Goal: Task Accomplishment & Management: Use online tool/utility

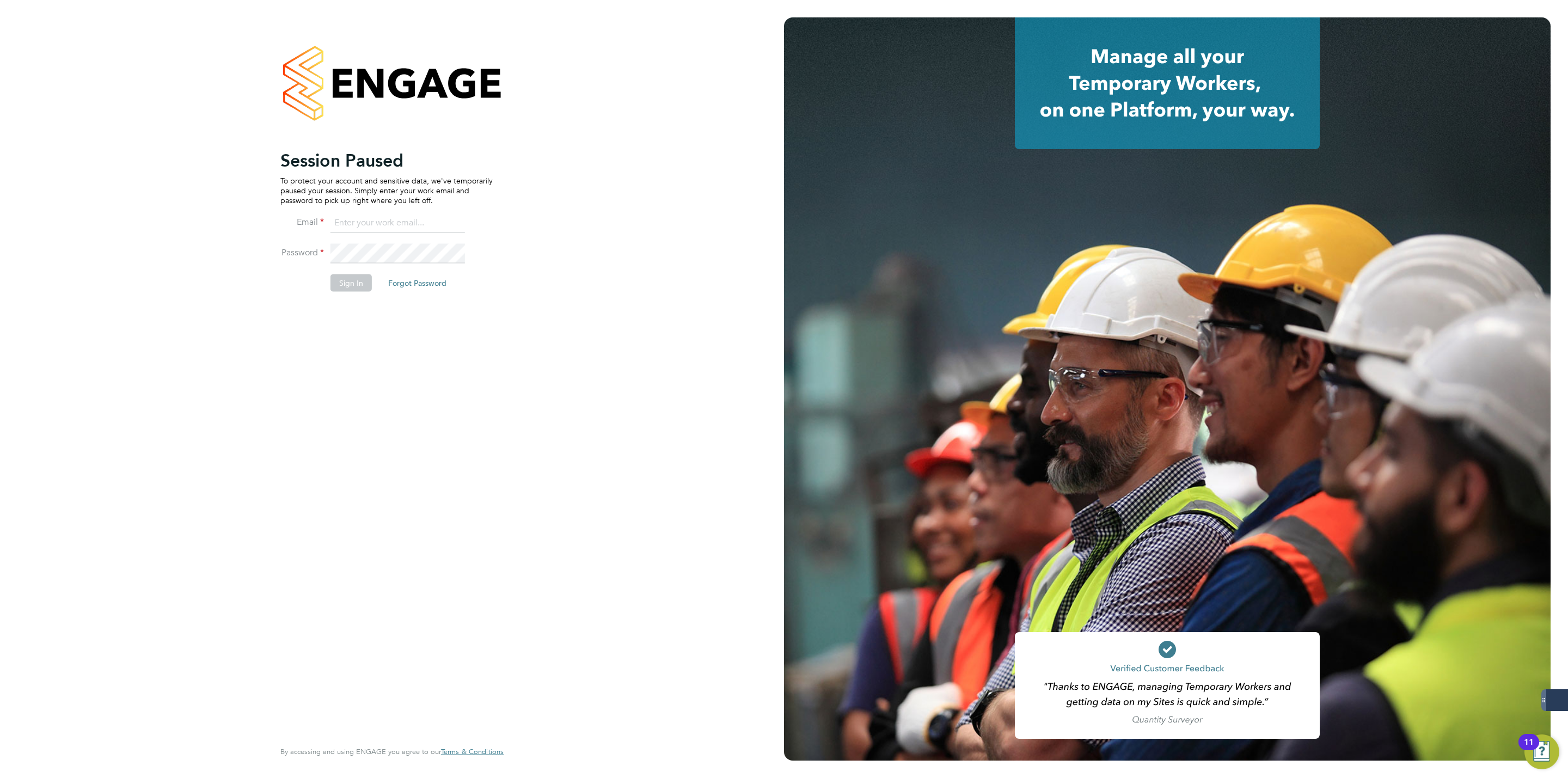
click at [435, 226] on input at bounding box center [397, 223] width 135 height 19
type input "george@mmpconsultancy.co.uk"
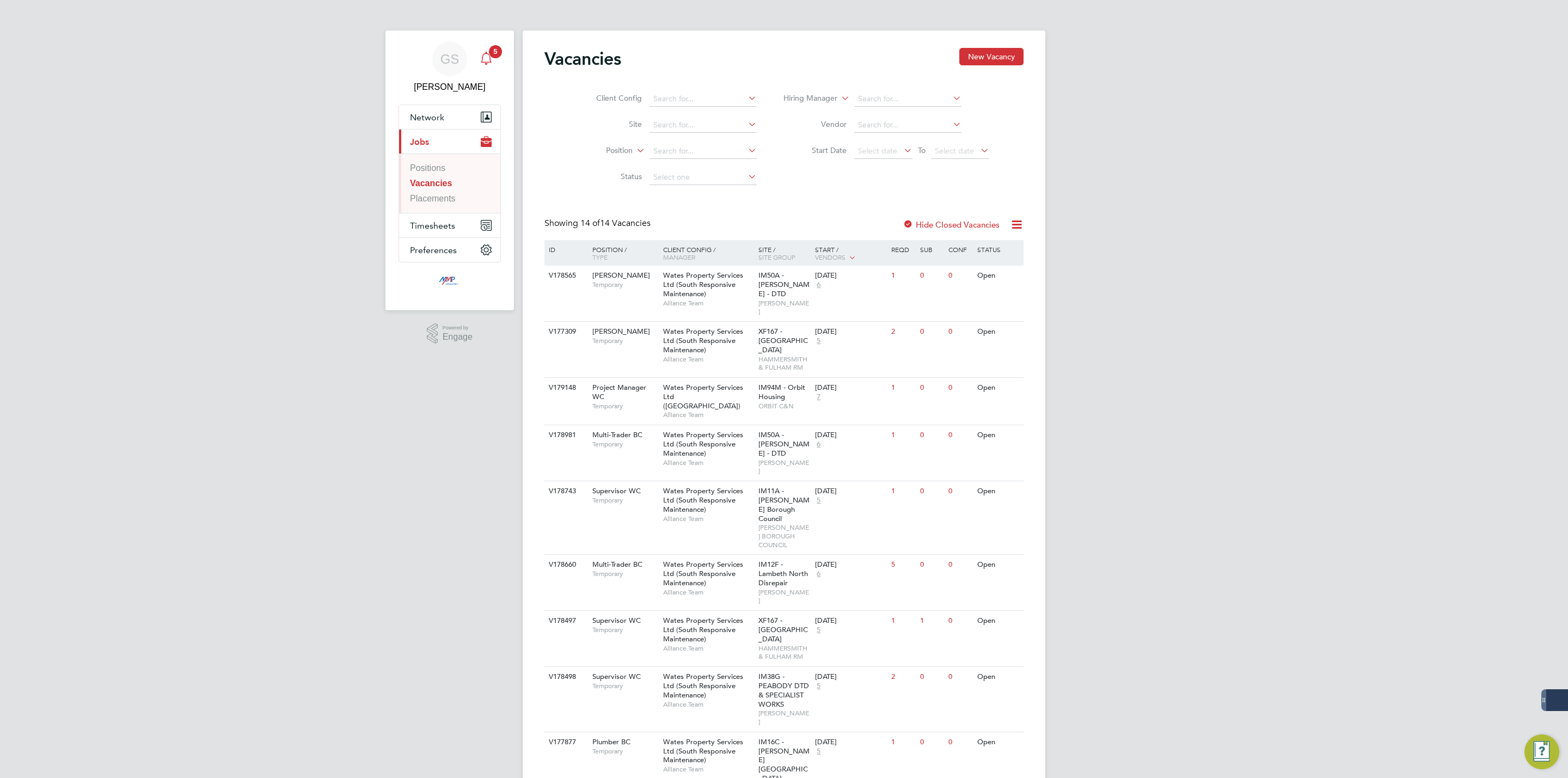
click at [483, 69] on div "Main navigation" at bounding box center [486, 59] width 22 height 22
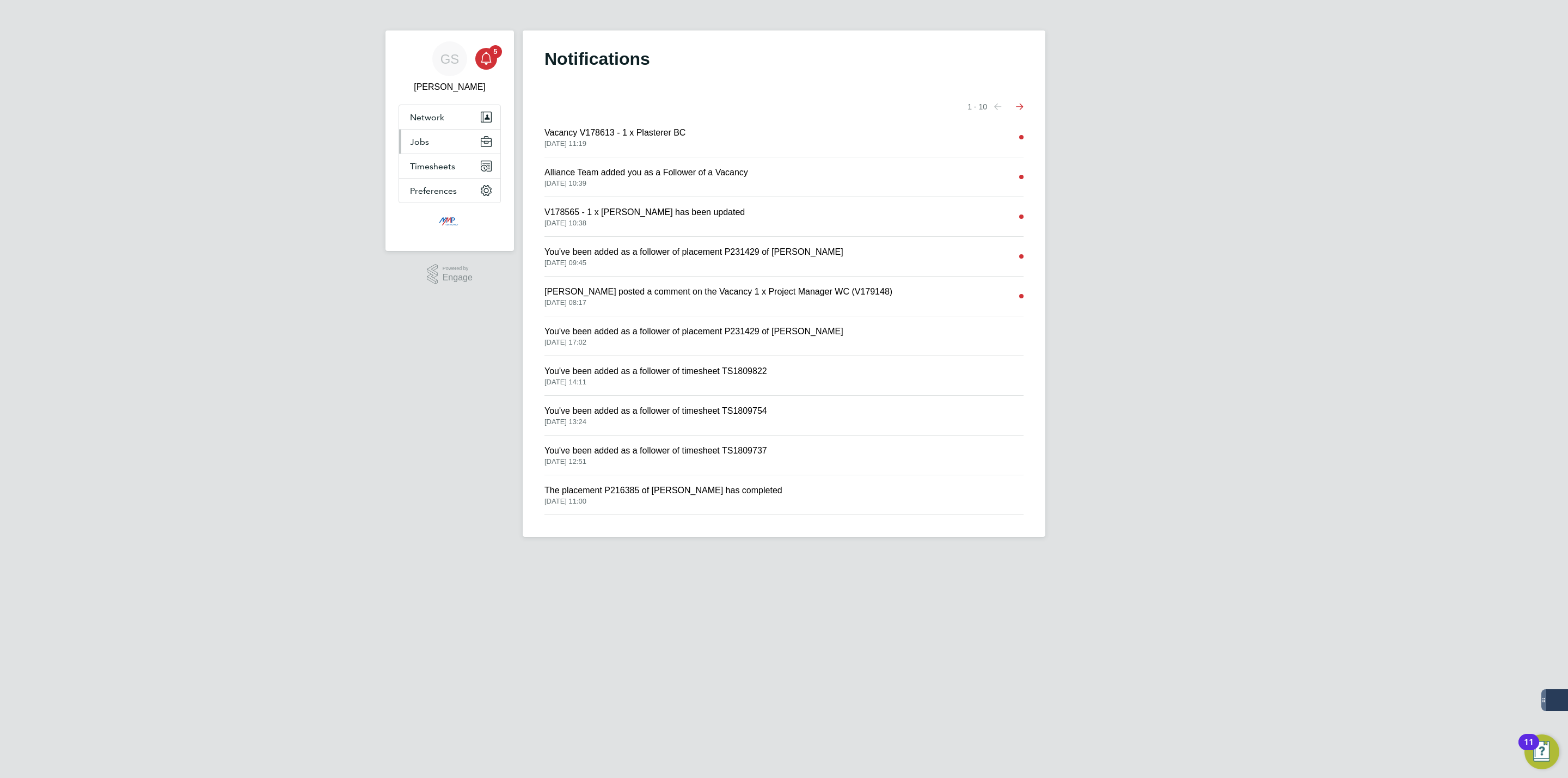
click at [461, 137] on button "Jobs" at bounding box center [450, 141] width 101 height 24
click at [436, 183] on link "Vacancies" at bounding box center [430, 183] width 40 height 9
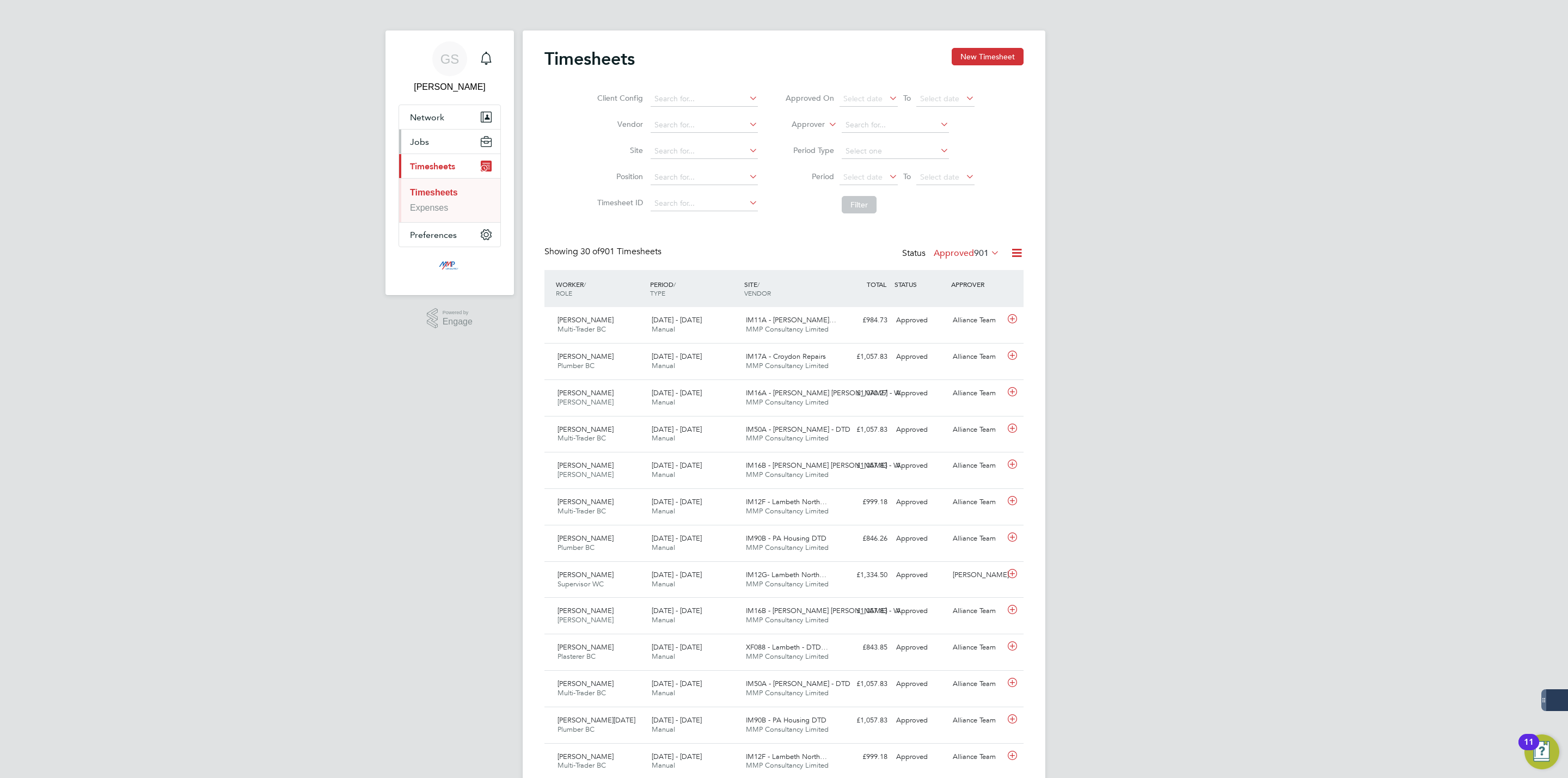
click at [416, 139] on span "Jobs" at bounding box center [419, 142] width 19 height 10
click at [433, 182] on link "Vacancies" at bounding box center [430, 183] width 40 height 9
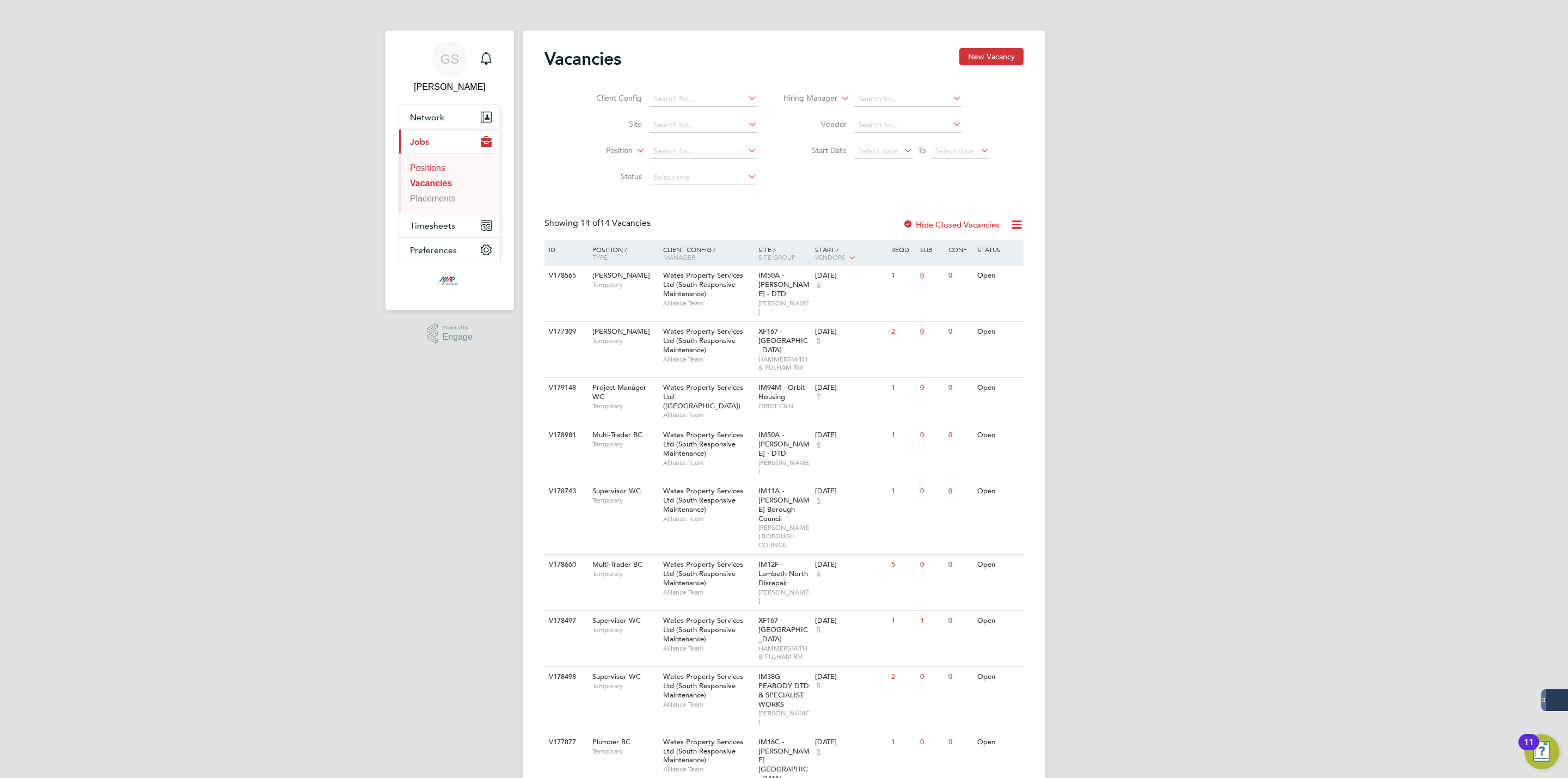
click at [433, 168] on link "Positions" at bounding box center [428, 167] width 35 height 9
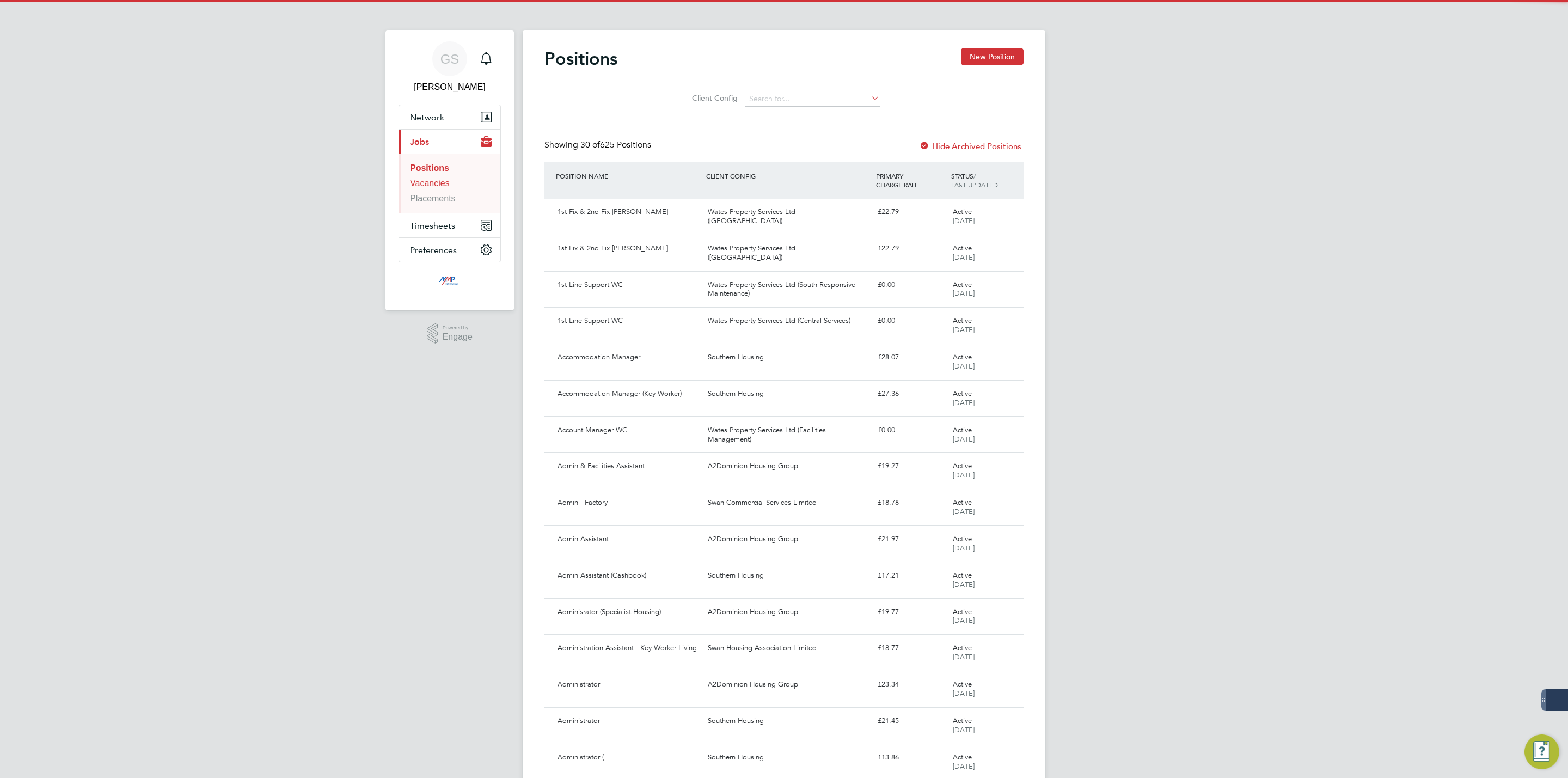
click at [435, 181] on link "Vacancies" at bounding box center [430, 183] width 40 height 9
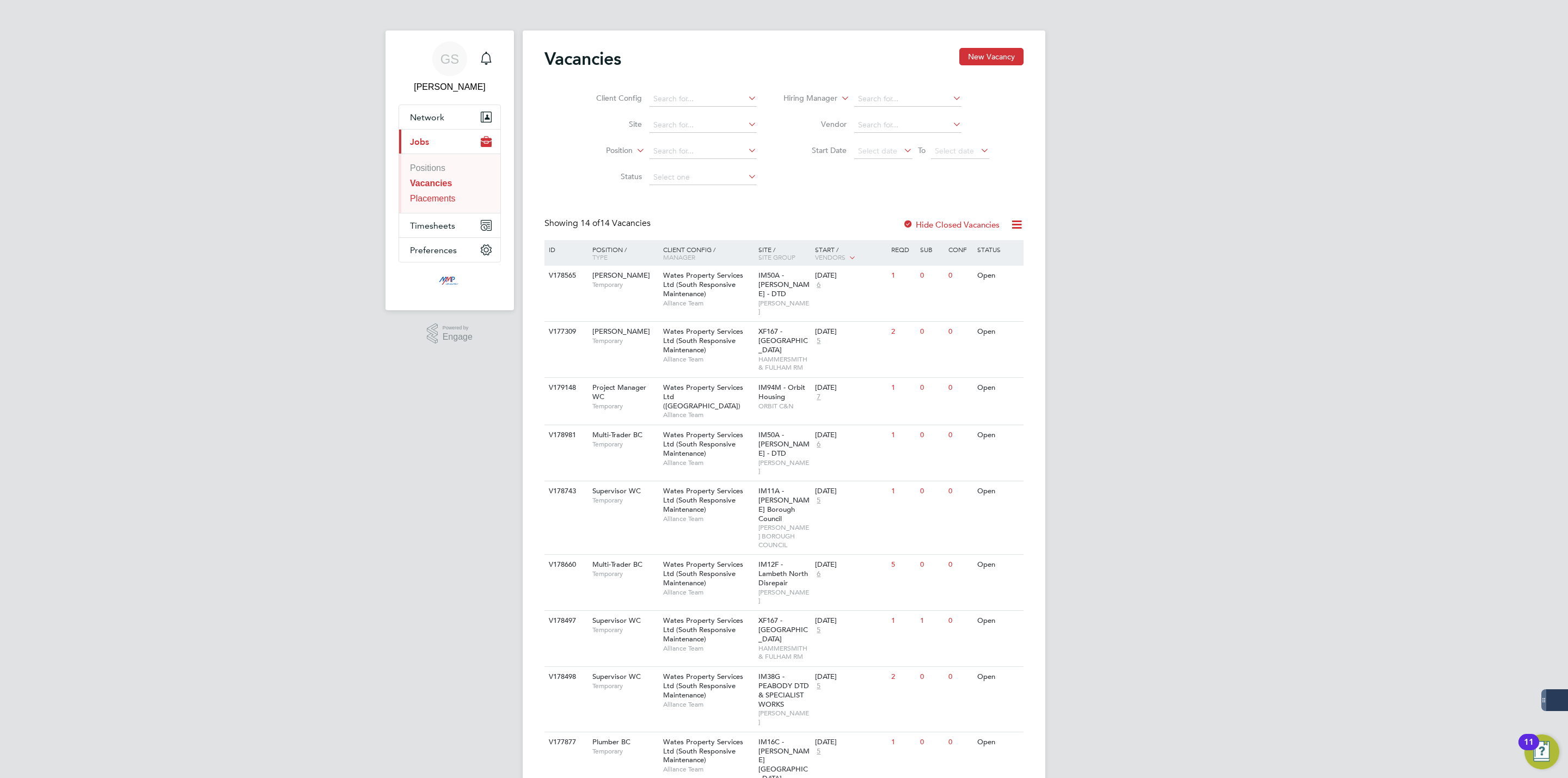
click at [435, 198] on link "Placements" at bounding box center [433, 198] width 46 height 9
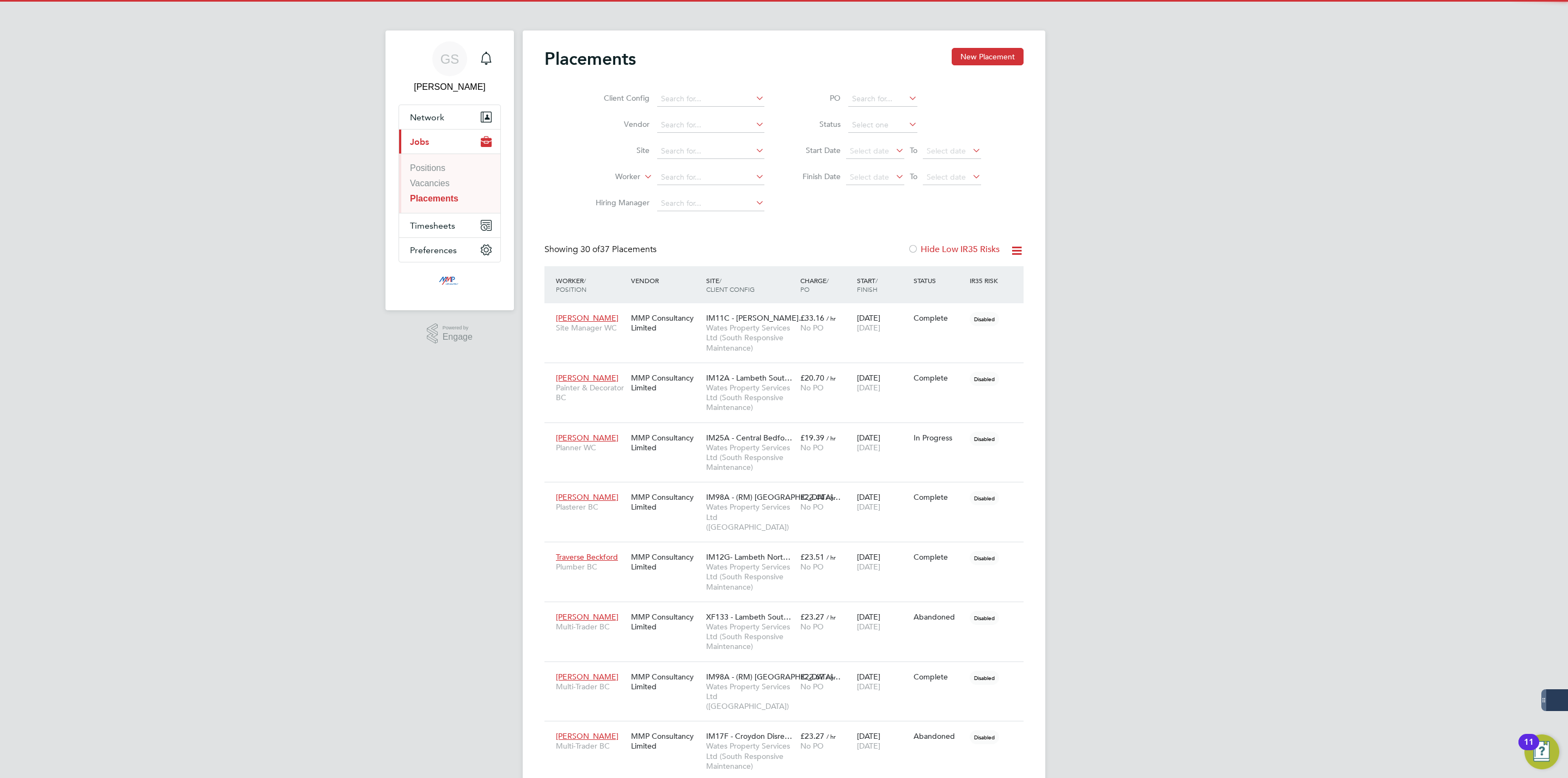
scroll to position [31, 75]
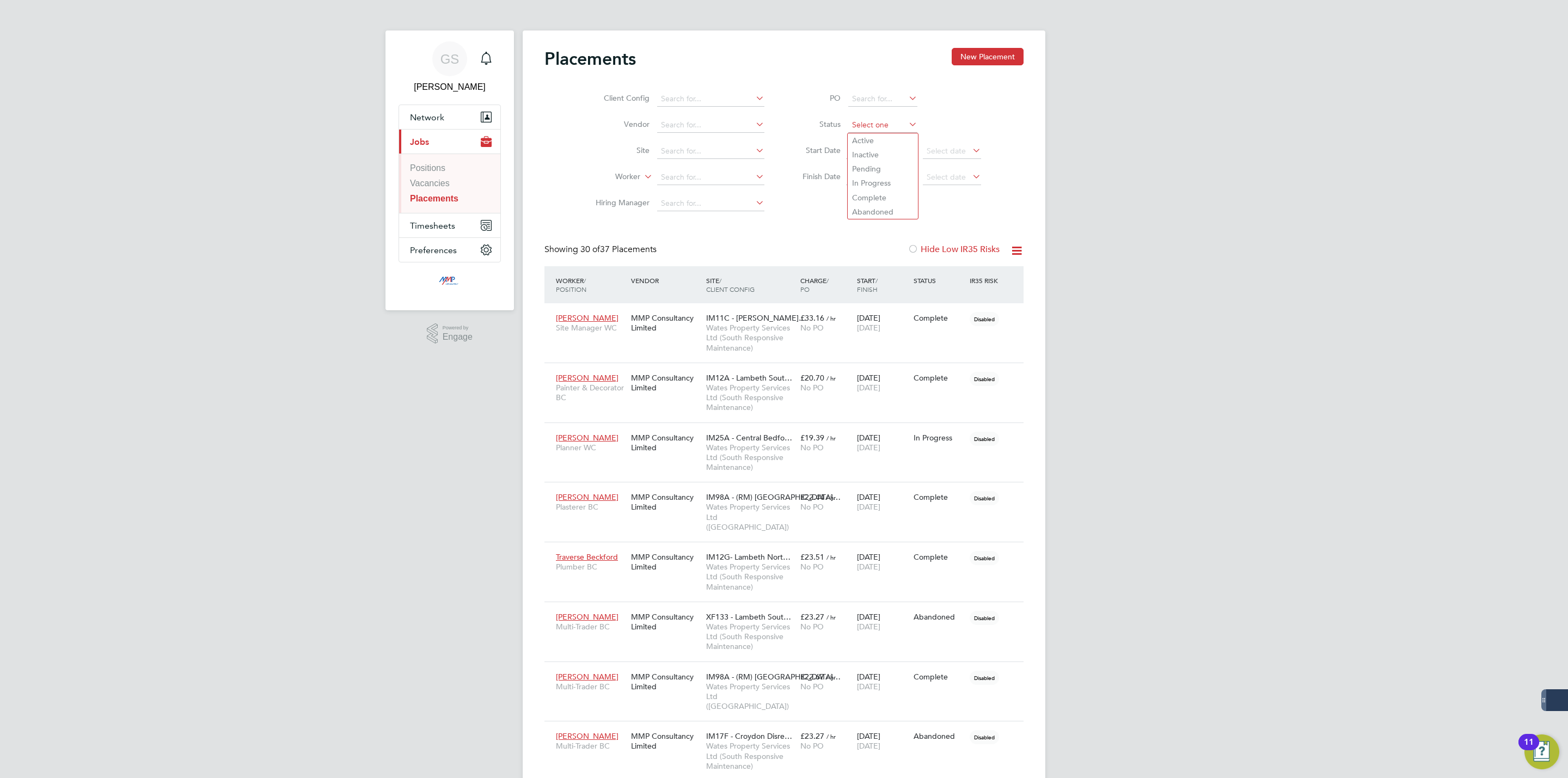
click at [856, 127] on input at bounding box center [883, 125] width 69 height 15
click at [858, 136] on li "Active" at bounding box center [883, 140] width 70 height 14
type input "Active"
click at [440, 186] on link "Vacancies" at bounding box center [430, 183] width 40 height 9
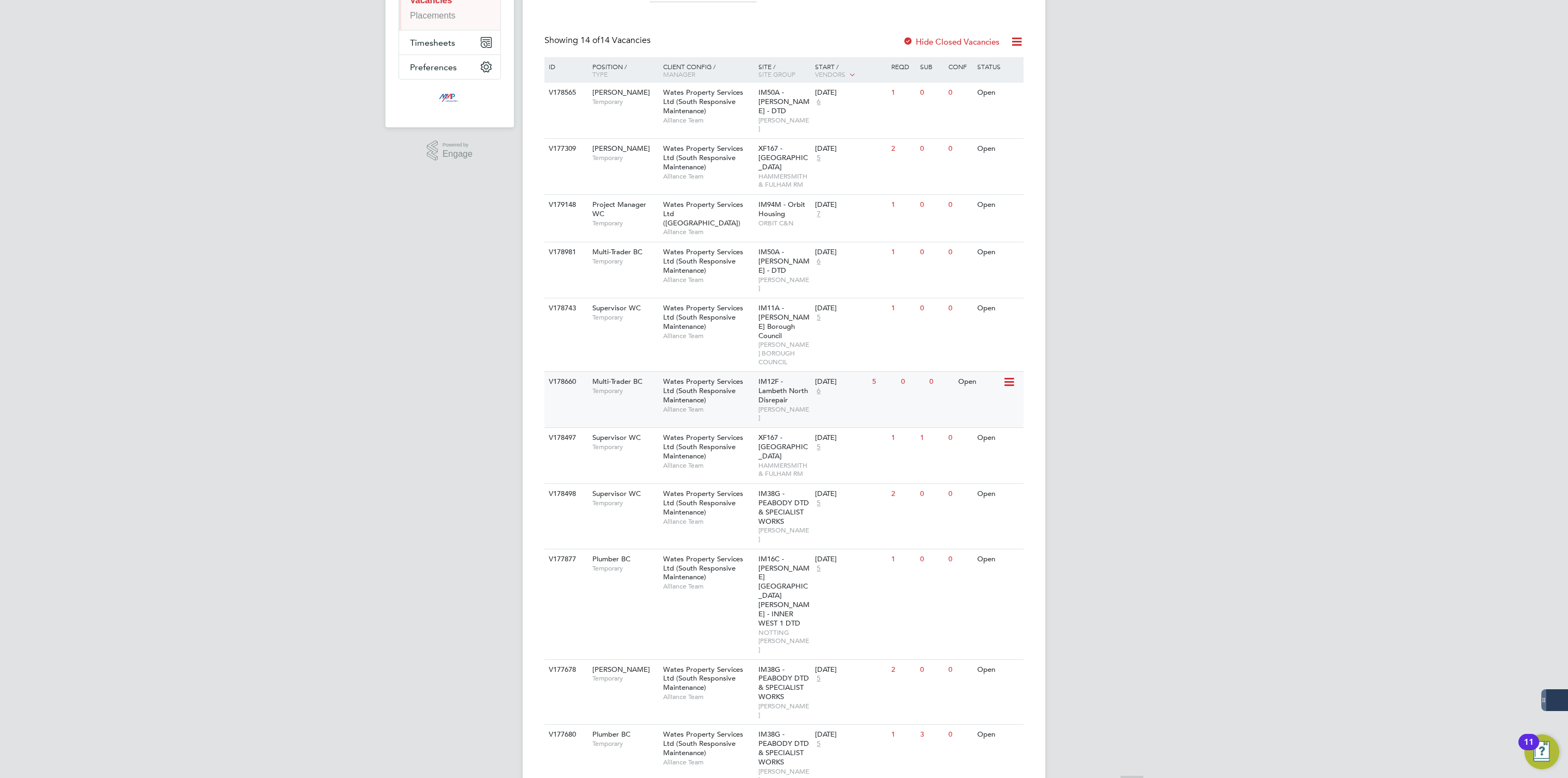
scroll to position [310, 0]
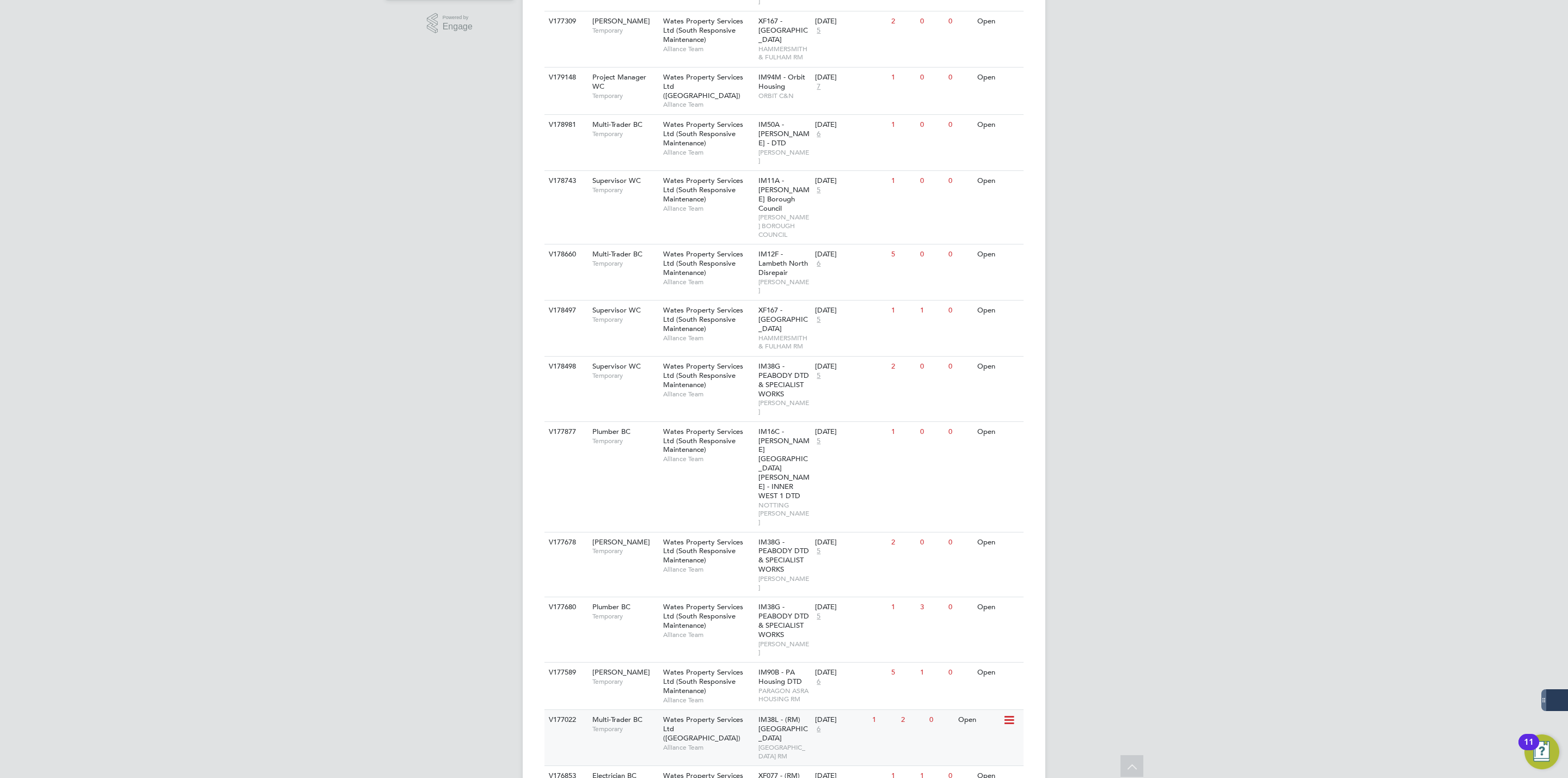
click at [740, 710] on div "Wates Property Services Ltd (Central & North) Alliance Team" at bounding box center [708, 733] width 96 height 47
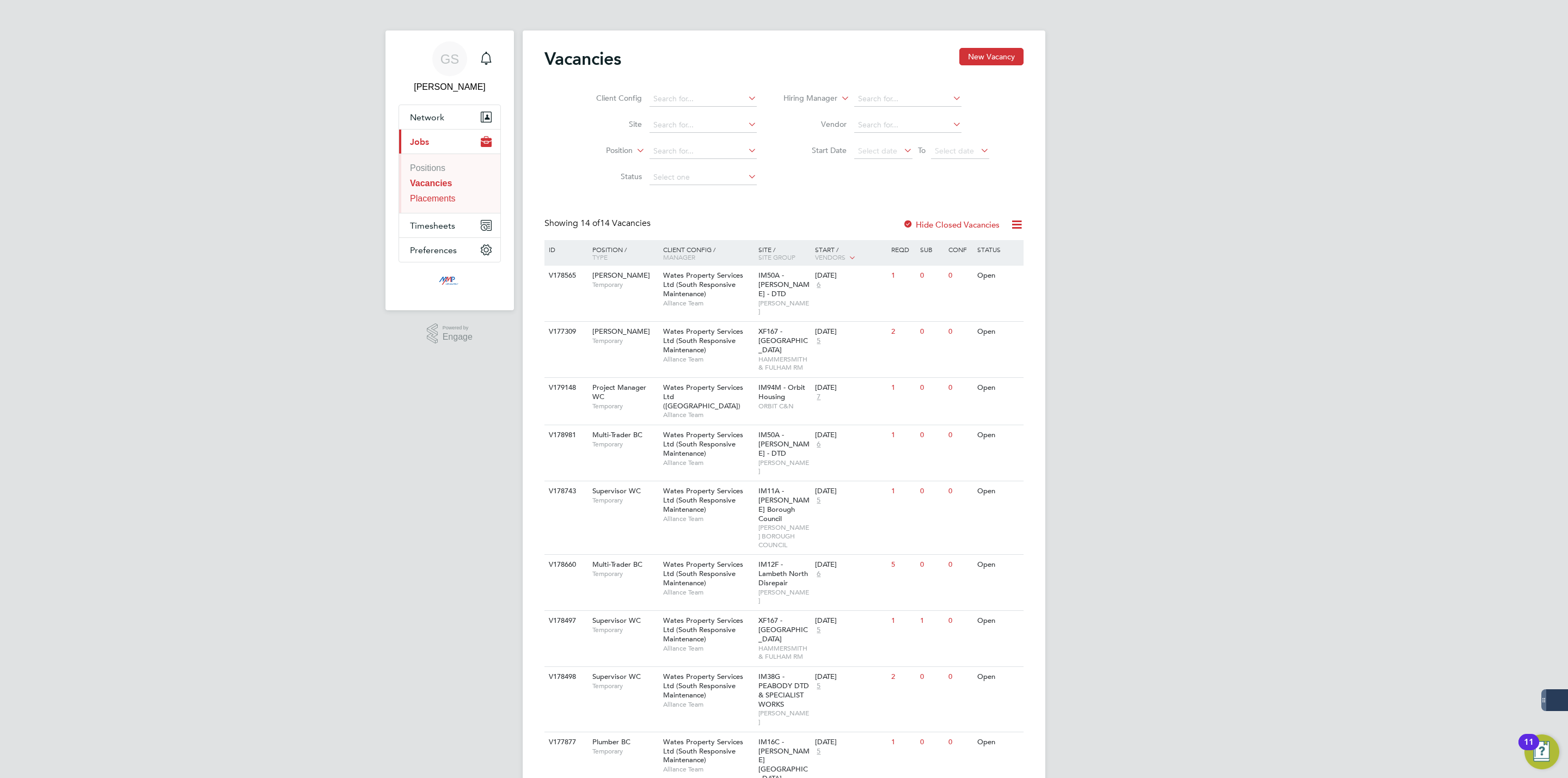
click at [441, 198] on link "Placements" at bounding box center [433, 198] width 46 height 9
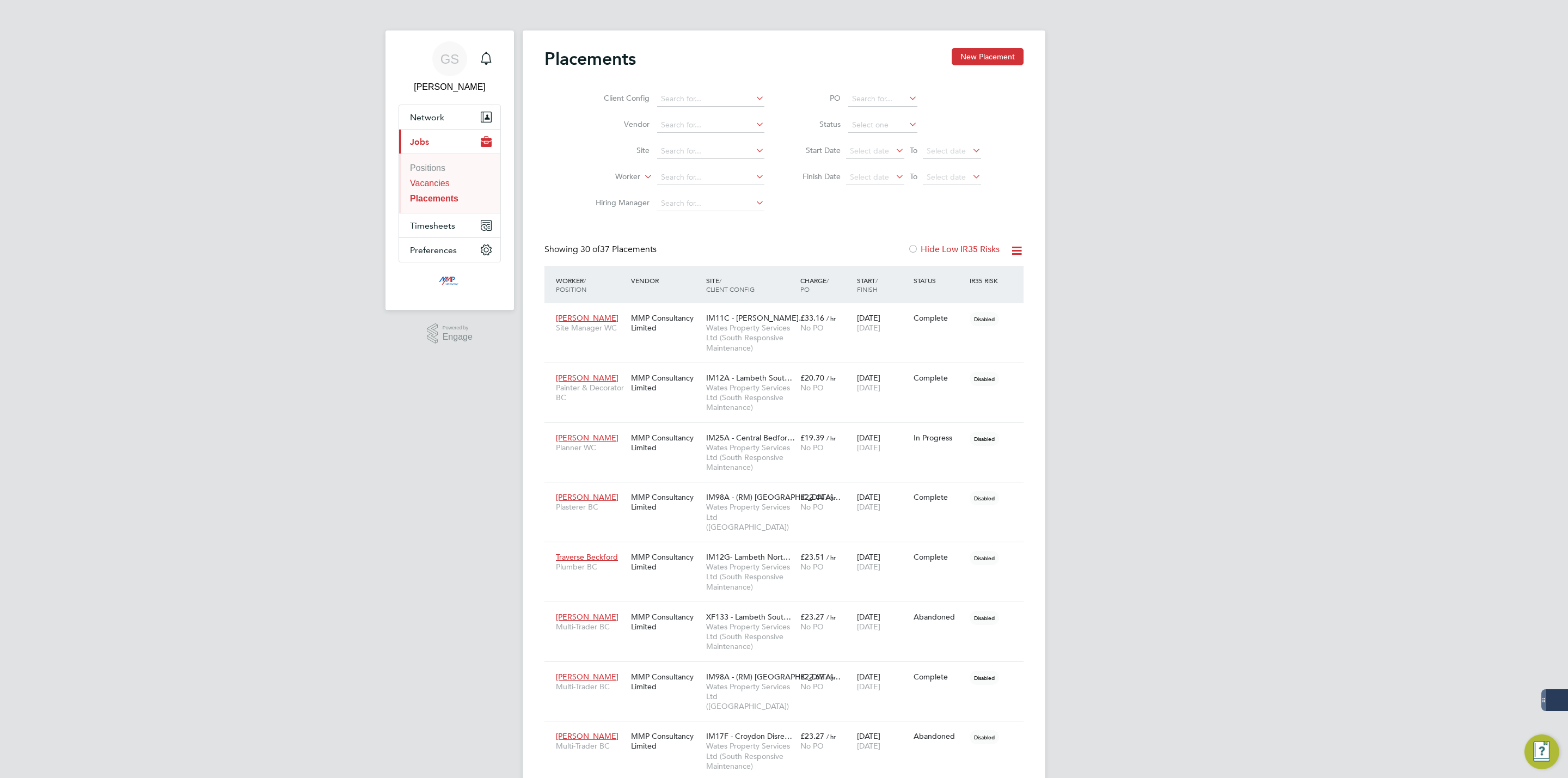
click at [441, 188] on link "Vacancies" at bounding box center [430, 183] width 40 height 9
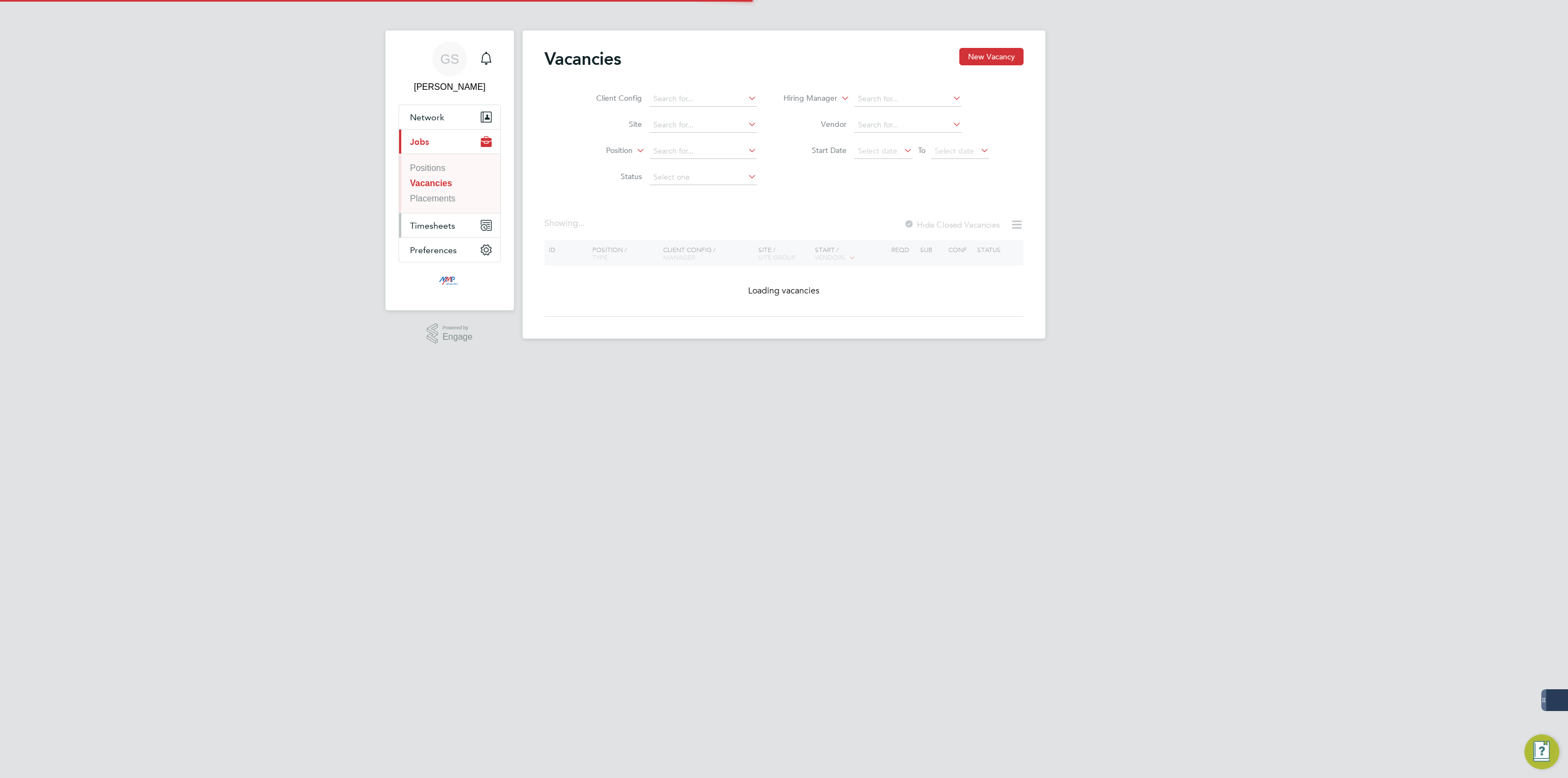
click at [443, 229] on span "Timesheets" at bounding box center [433, 225] width 45 height 10
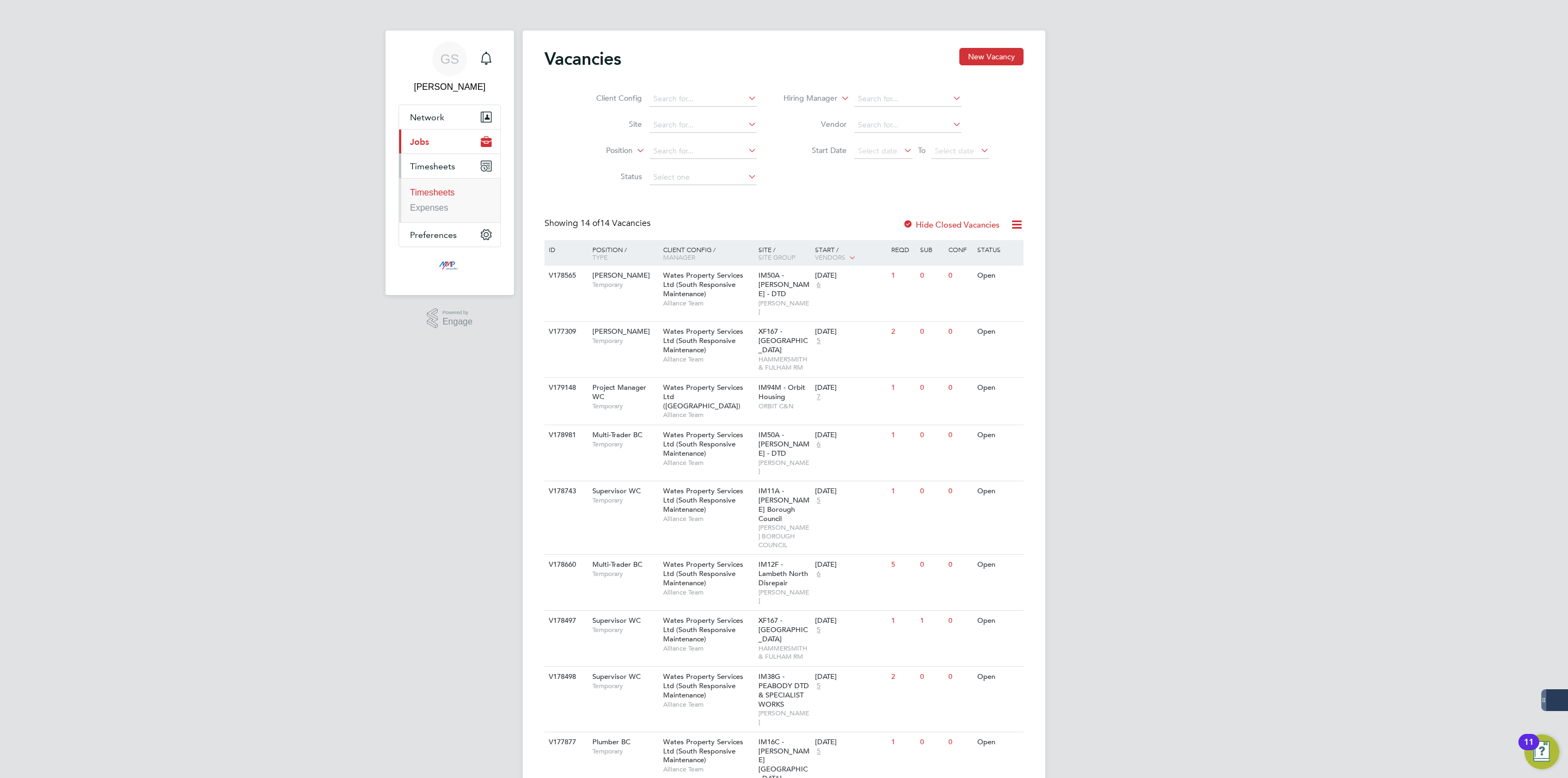
click at [443, 191] on link "Timesheets" at bounding box center [432, 192] width 44 height 9
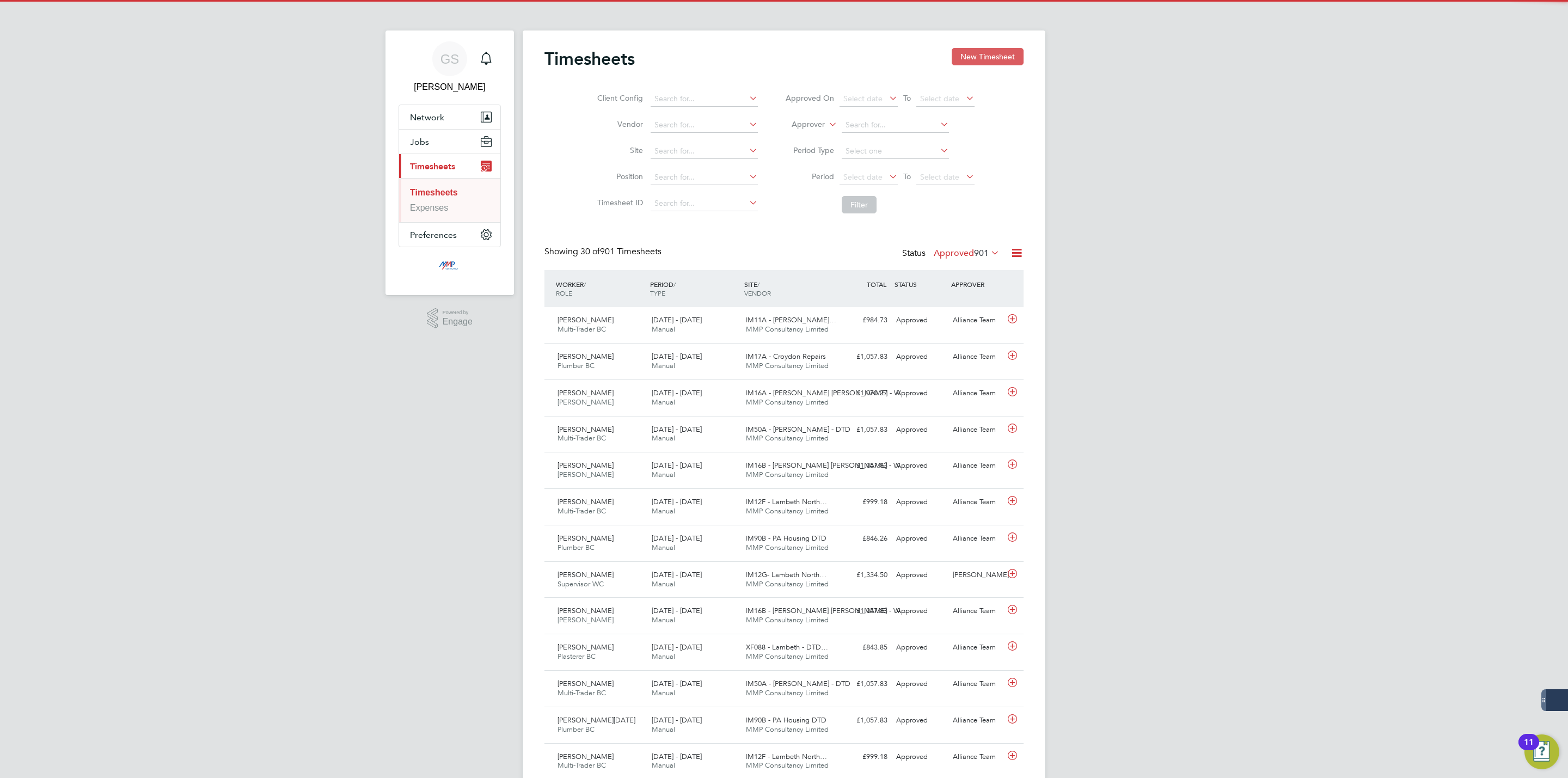
click at [999, 62] on button "New Timesheet" at bounding box center [987, 57] width 72 height 18
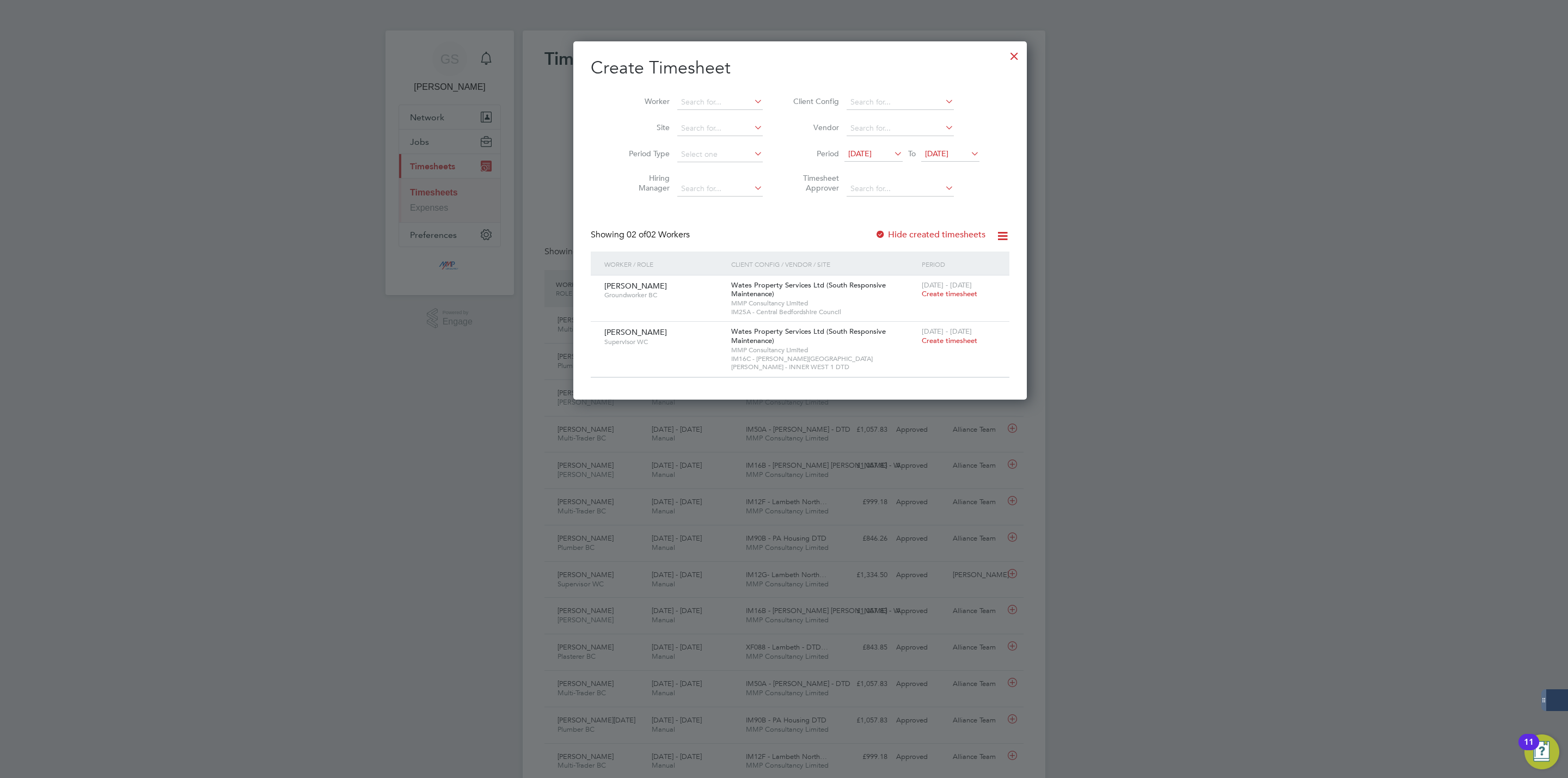
click at [1004, 51] on div at bounding box center [1014, 54] width 19 height 19
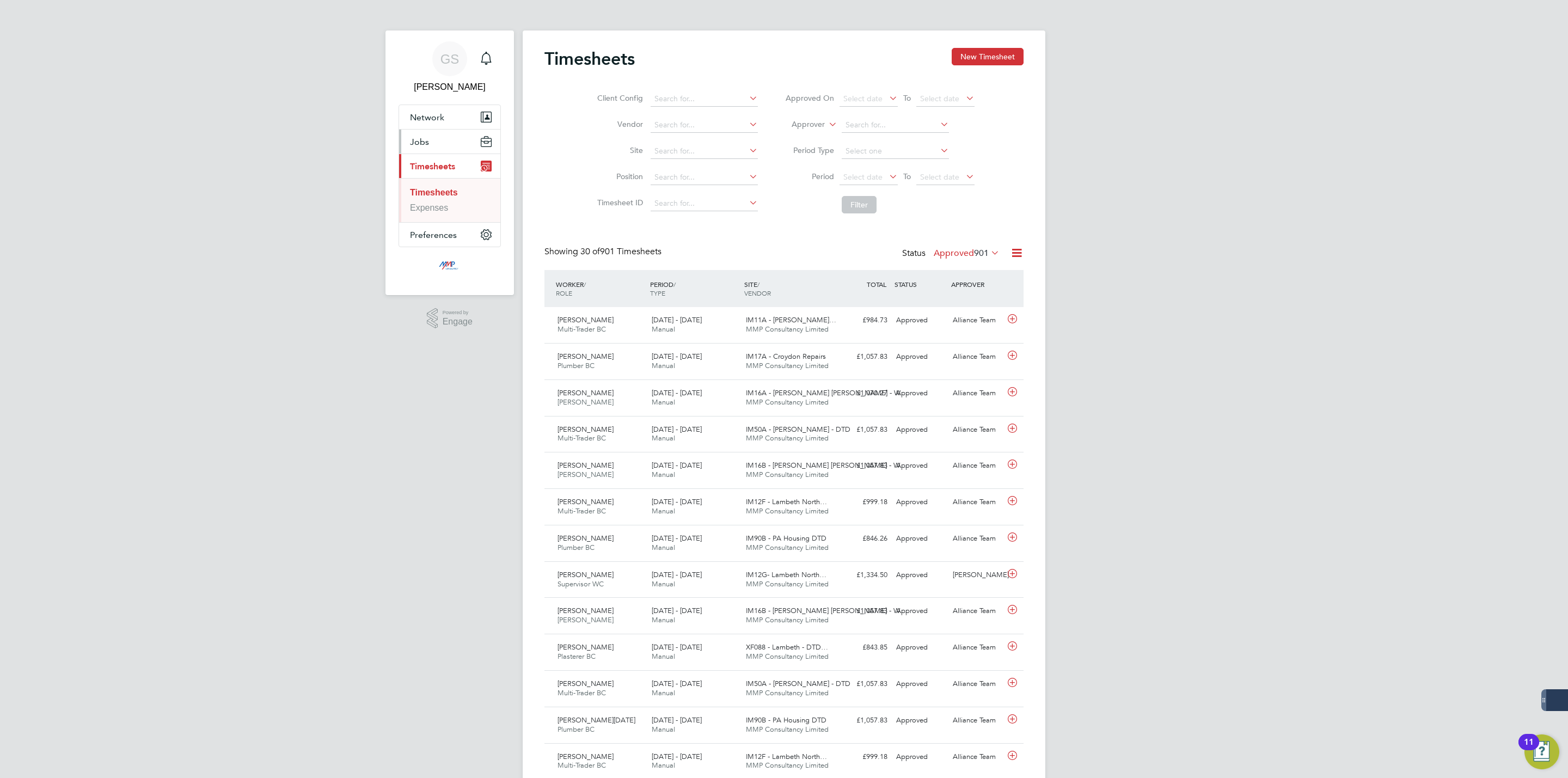
click at [440, 135] on button "Jobs" at bounding box center [450, 141] width 101 height 24
click at [438, 180] on link "Vacancies" at bounding box center [430, 183] width 40 height 9
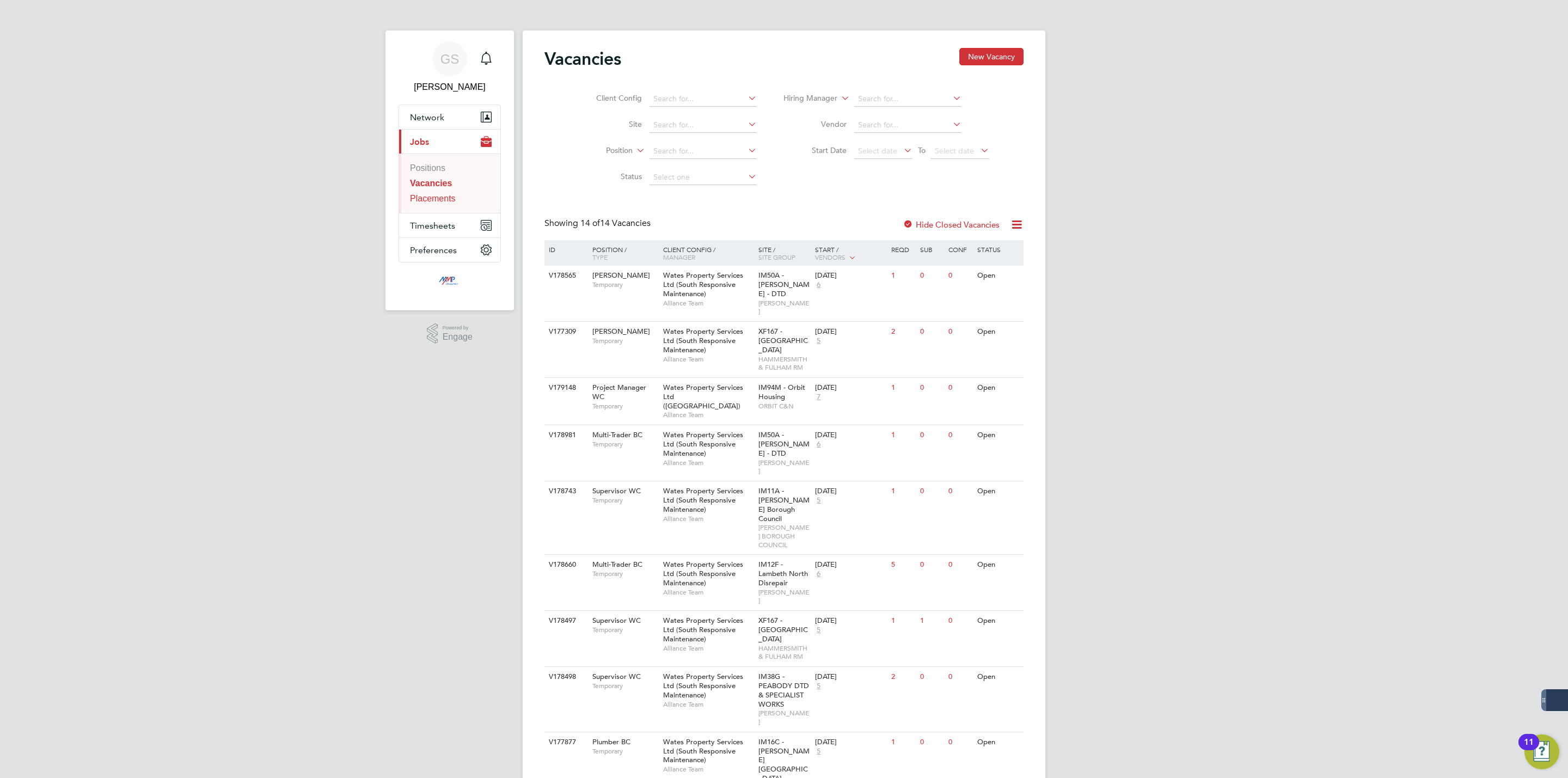
click at [430, 203] on link "Placements" at bounding box center [433, 198] width 46 height 9
